Goal: Information Seeking & Learning: Learn about a topic

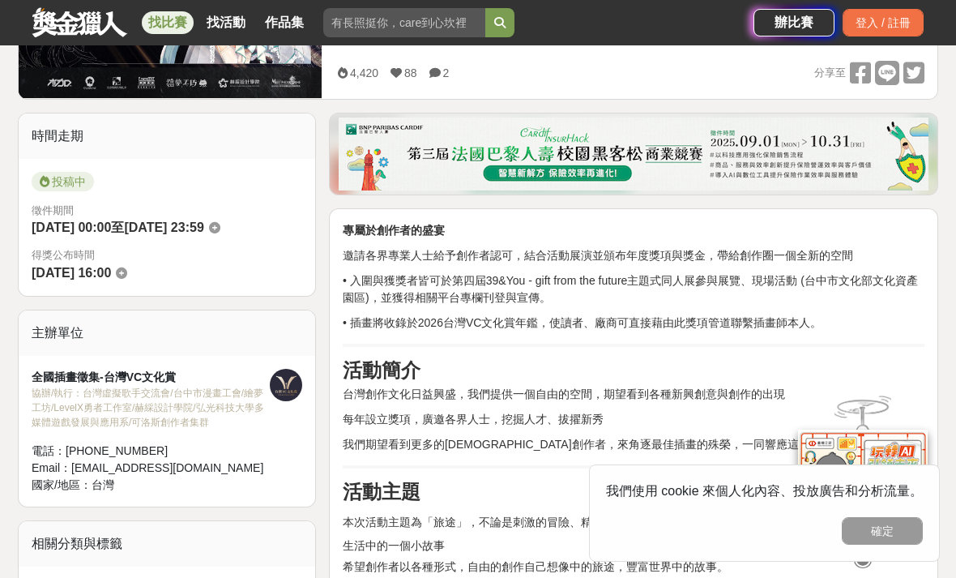
scroll to position [241, 0]
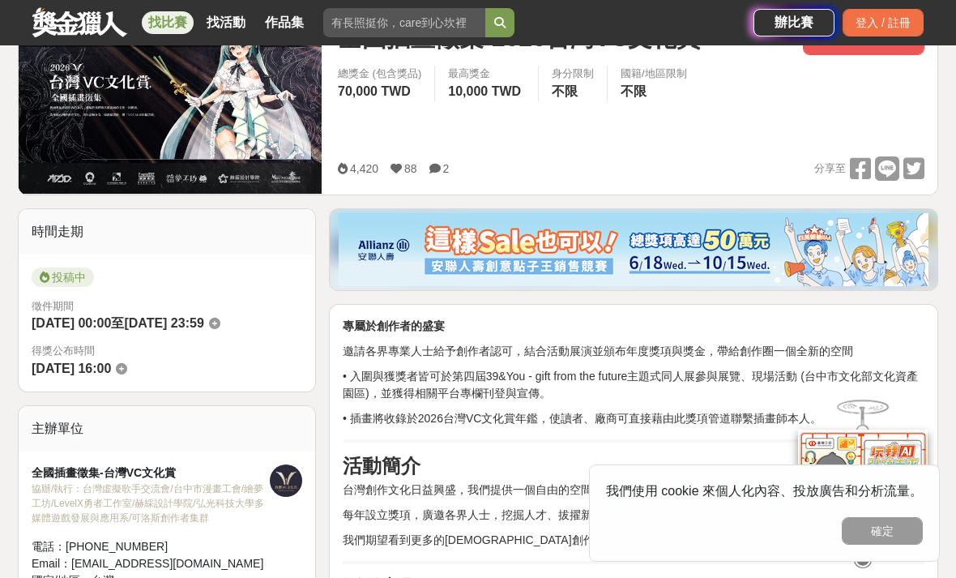
click at [441, 169] on span at bounding box center [436, 168] width 14 height 13
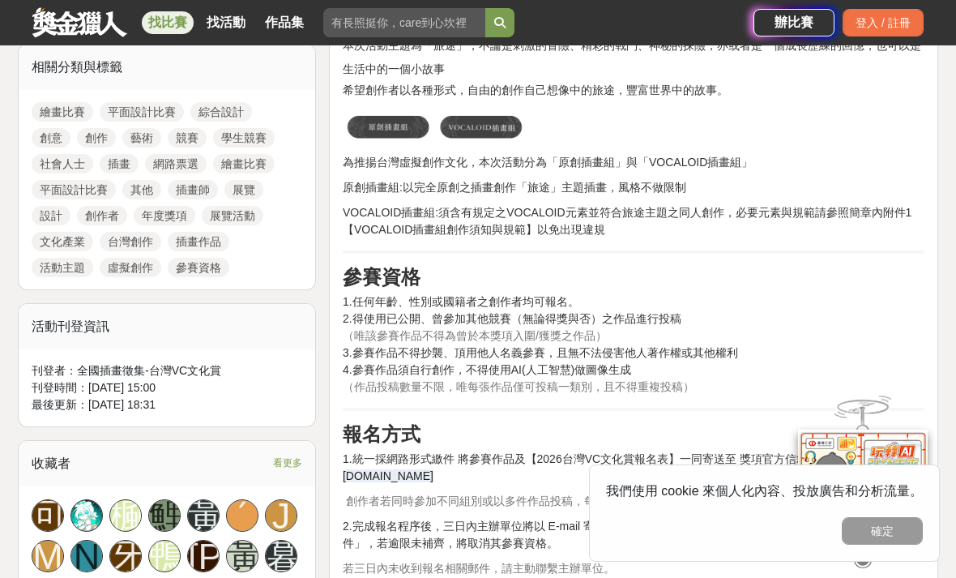
scroll to position [812, 0]
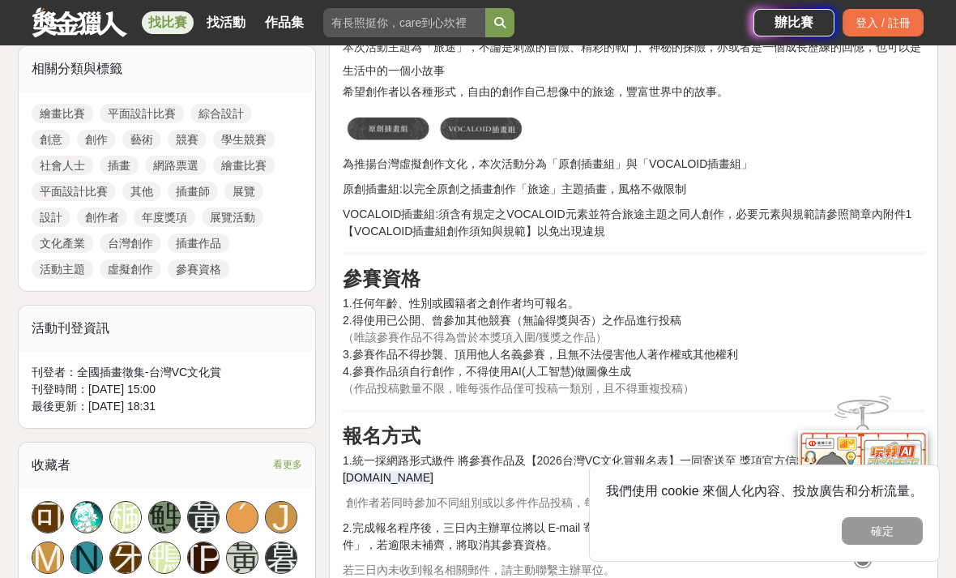
click at [118, 271] on link "虛擬創作" at bounding box center [131, 268] width 62 height 19
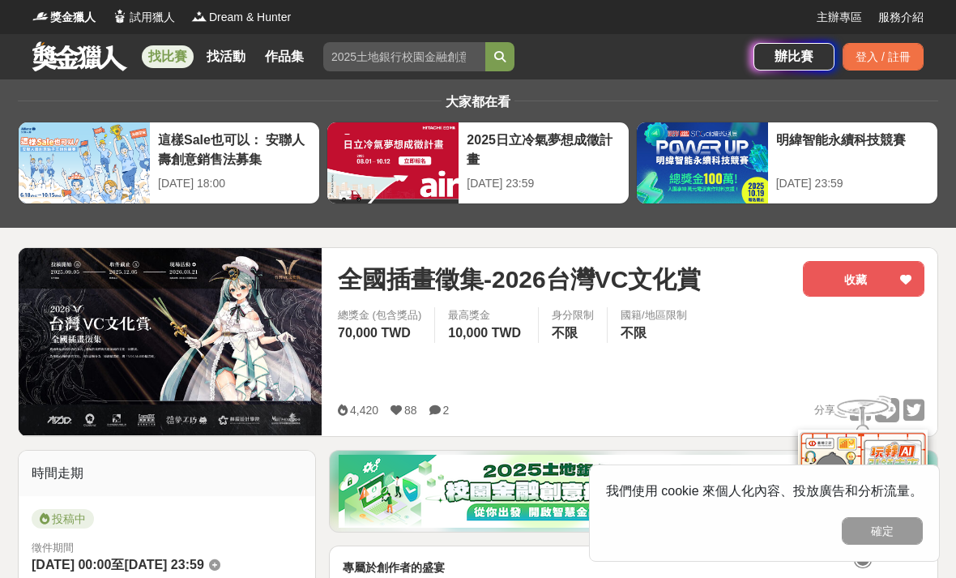
click at [590, 153] on div "2025日立冷氣夢想成徵計畫" at bounding box center [543, 148] width 153 height 36
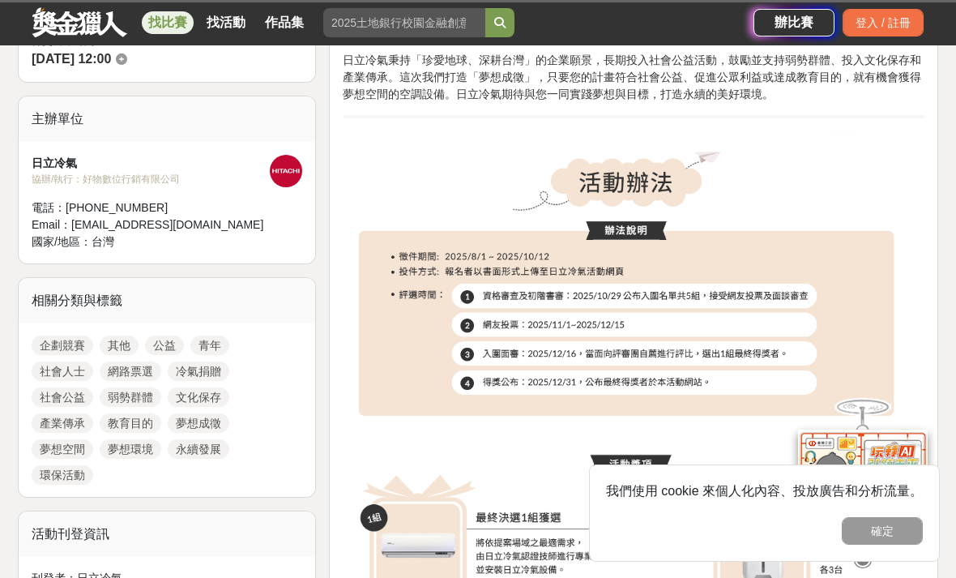
scroll to position [657, 0]
click at [810, 370] on img at bounding box center [634, 278] width 582 height 296
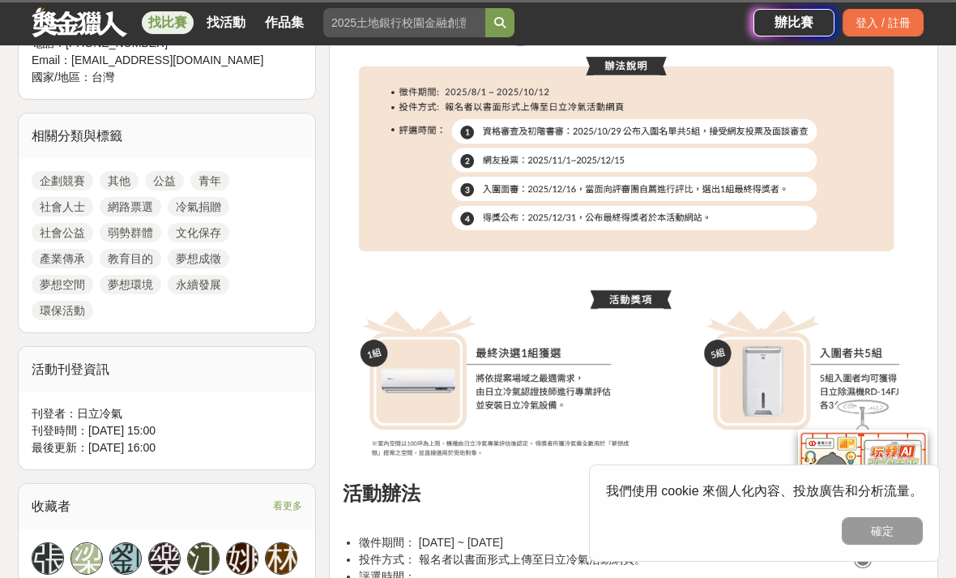
scroll to position [816, 0]
